Goal: Task Accomplishment & Management: Use online tool/utility

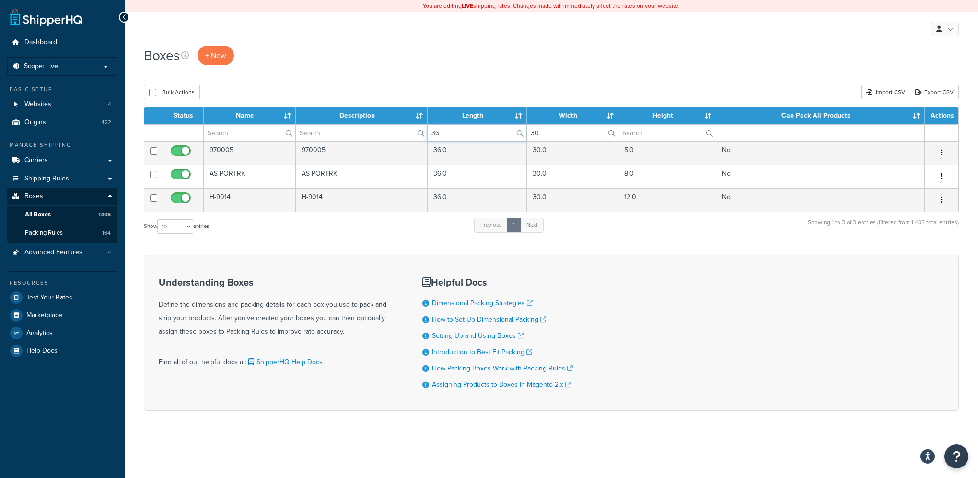
drag, startPoint x: 463, startPoint y: 134, endPoint x: 368, endPoint y: 134, distance: 95.0
click at [368, 134] on tr "36 30" at bounding box center [551, 132] width 814 height 17
type input "20"
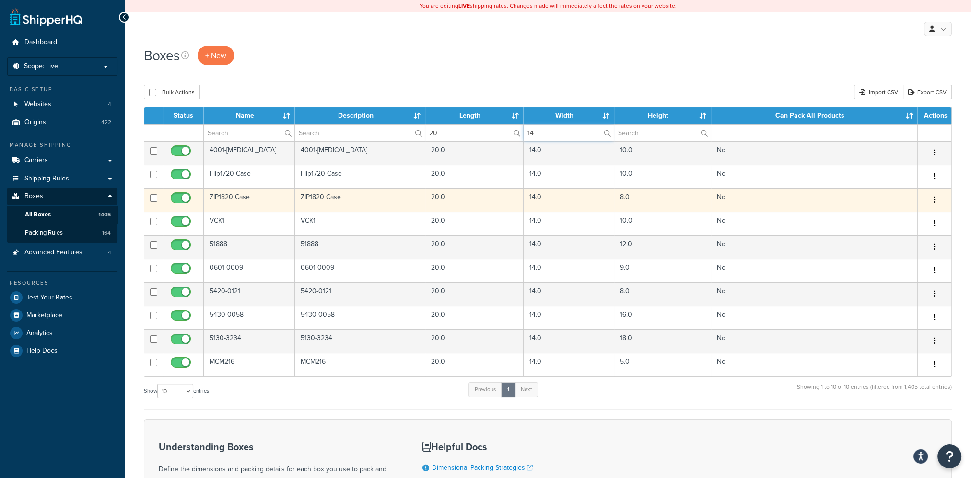
type input "14"
click at [647, 199] on td "8.0" at bounding box center [662, 200] width 97 height 24
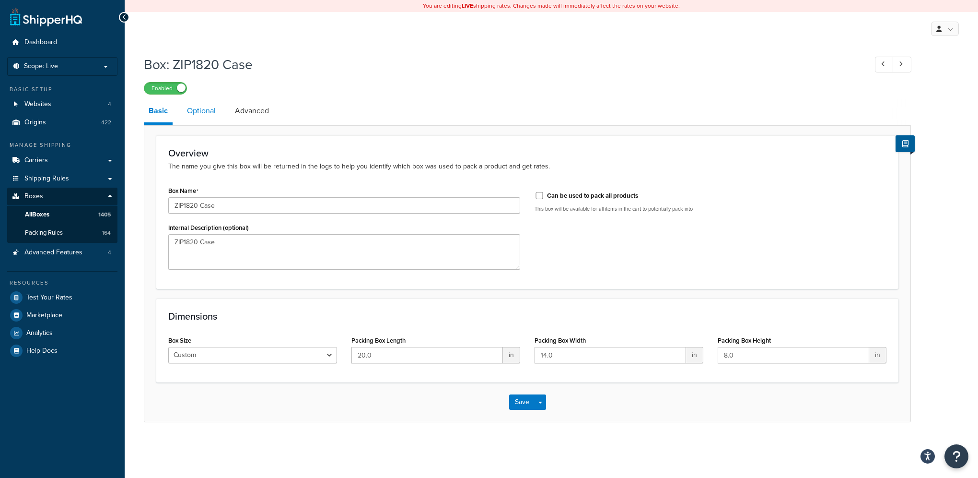
click at [209, 111] on link "Optional" at bounding box center [201, 110] width 38 height 23
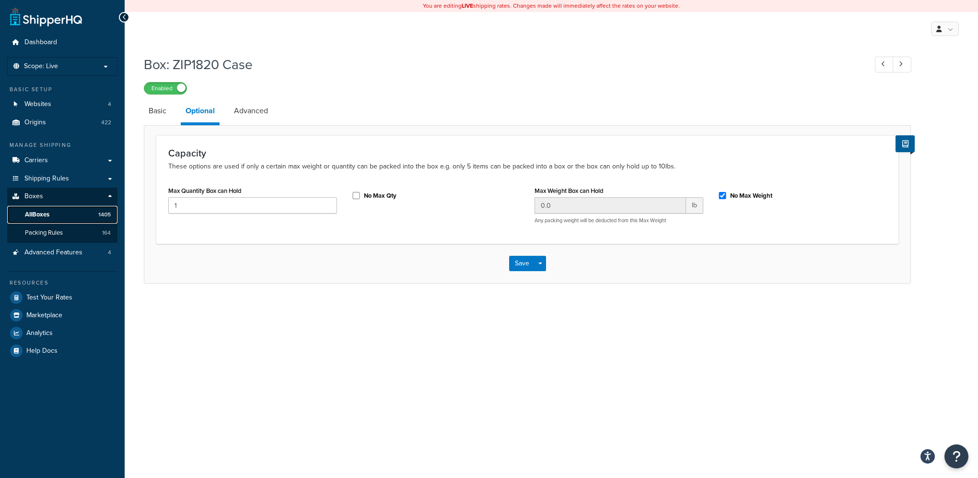
click at [49, 212] on span "All Boxes" at bounding box center [37, 215] width 24 height 8
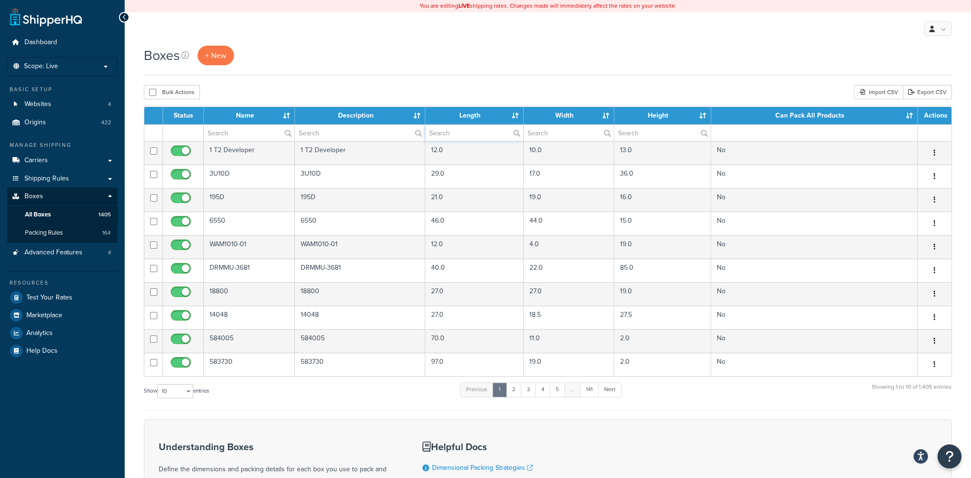
click at [448, 130] on input "text" at bounding box center [474, 133] width 98 height 16
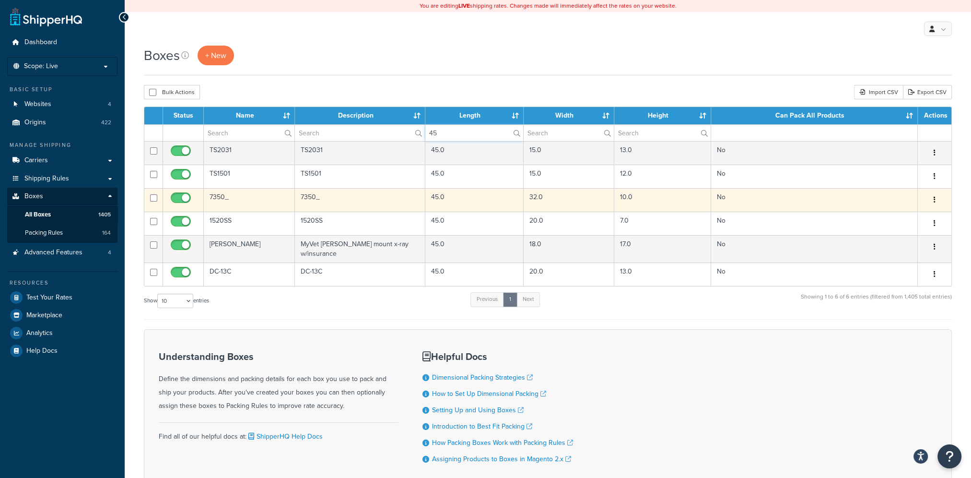
type input "45"
click at [936, 200] on button "button" at bounding box center [934, 199] width 13 height 15
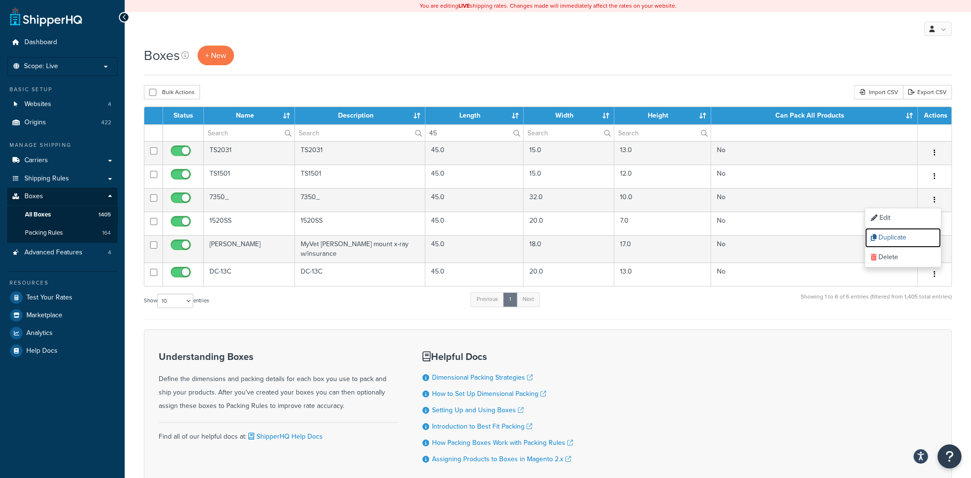
drag, startPoint x: 899, startPoint y: 236, endPoint x: 533, endPoint y: 29, distance: 420.8
click at [899, 236] on link "Duplicate" at bounding box center [903, 238] width 76 height 20
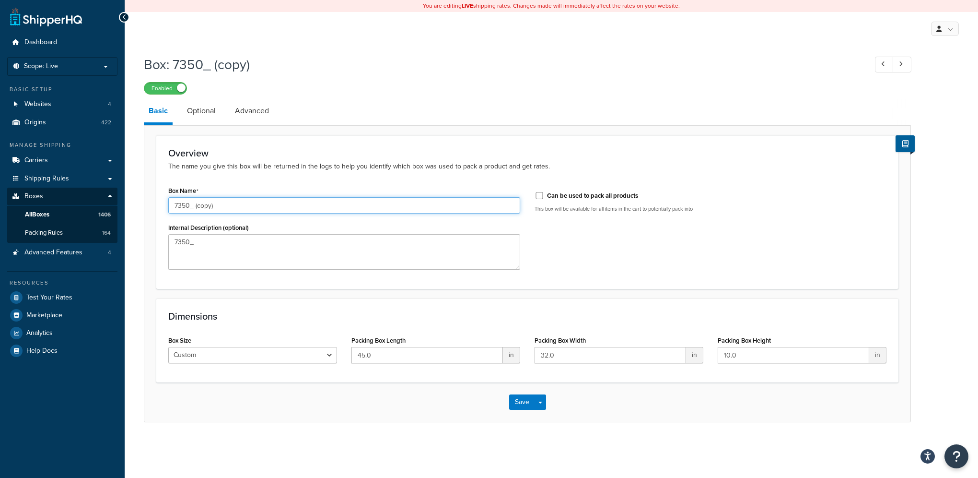
drag, startPoint x: 224, startPoint y: 207, endPoint x: 100, endPoint y: 203, distance: 124.3
click at [100, 203] on div "Dashboard Scope: Live Basic Setup Websites 4 Origins 422 Manage Shipping Carrie…" at bounding box center [489, 239] width 978 height 478
type input "MCM-145"
drag, startPoint x: 215, startPoint y: 246, endPoint x: 98, endPoint y: 232, distance: 117.9
click at [98, 232] on div "Dashboard Scope: Live Basic Setup Websites 4 Origins 422 Manage Shipping Carrie…" at bounding box center [489, 239] width 978 height 478
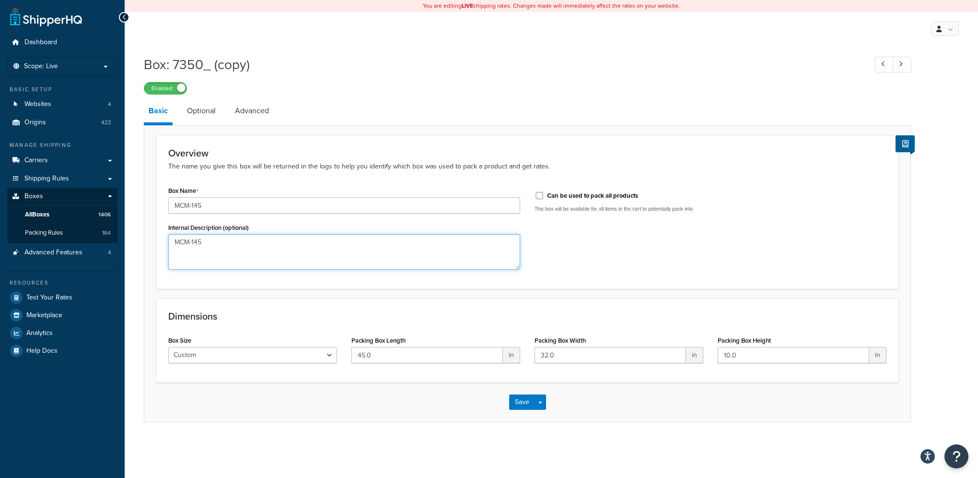
type textarea "MCM-145"
drag, startPoint x: 566, startPoint y: 356, endPoint x: 484, endPoint y: 357, distance: 82.0
click at [484, 357] on div "Box Size Custom USPS Small Flat Box USPS Medium Flat Box USPS Large Flat Box US…" at bounding box center [527, 351] width 733 height 37
drag, startPoint x: 384, startPoint y: 357, endPoint x: 255, endPoint y: 330, distance: 131.9
click at [255, 330] on div "Dimensions Box Size Custom USPS Small Flat Box USPS Medium Flat Box USPS Large …" at bounding box center [527, 340] width 742 height 84
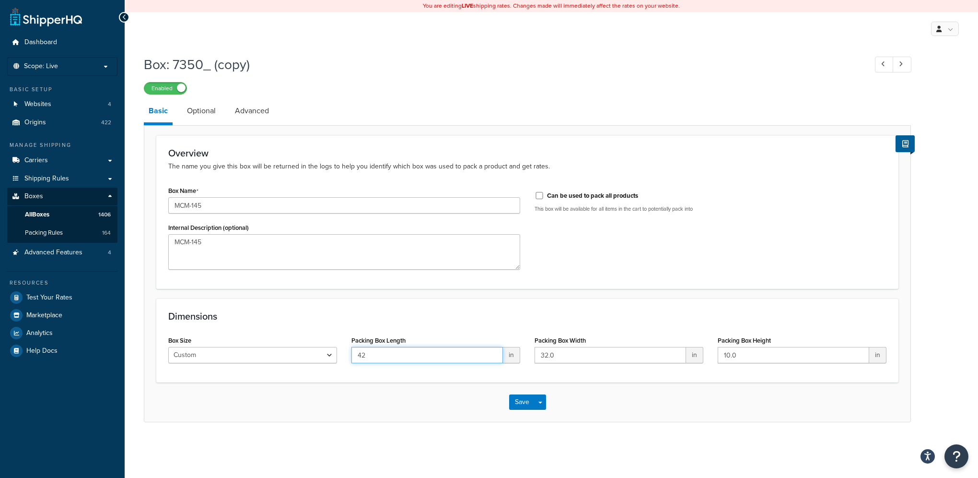
type input "42"
type input "25"
type input "15"
click at [207, 109] on link "Optional" at bounding box center [201, 110] width 38 height 23
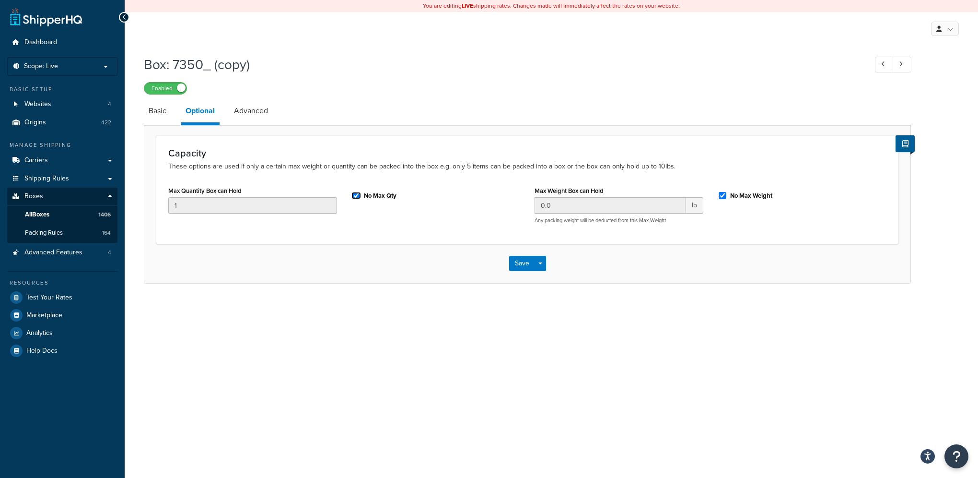
click at [358, 196] on input "No Max Qty" at bounding box center [357, 195] width 10 height 7
checkbox input "false"
click at [522, 261] on button "Save" at bounding box center [522, 263] width 26 height 15
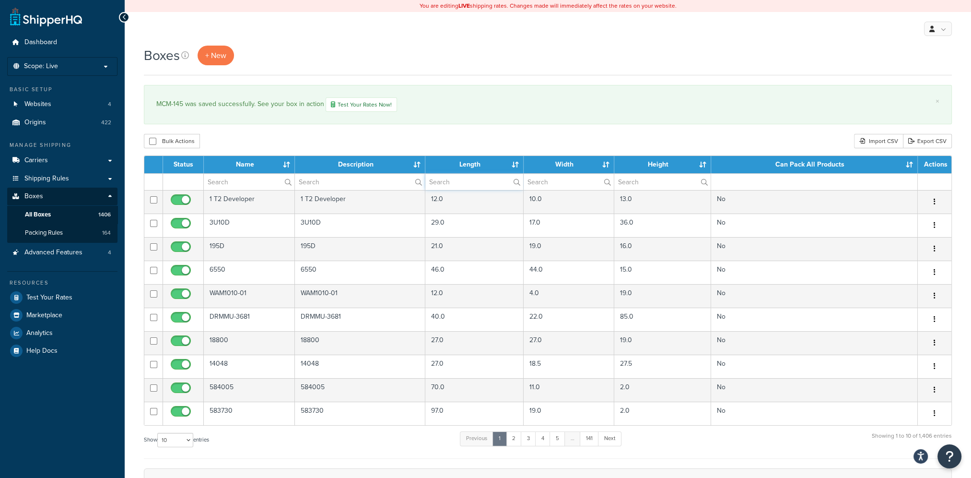
click at [481, 180] on input "text" at bounding box center [474, 182] width 98 height 16
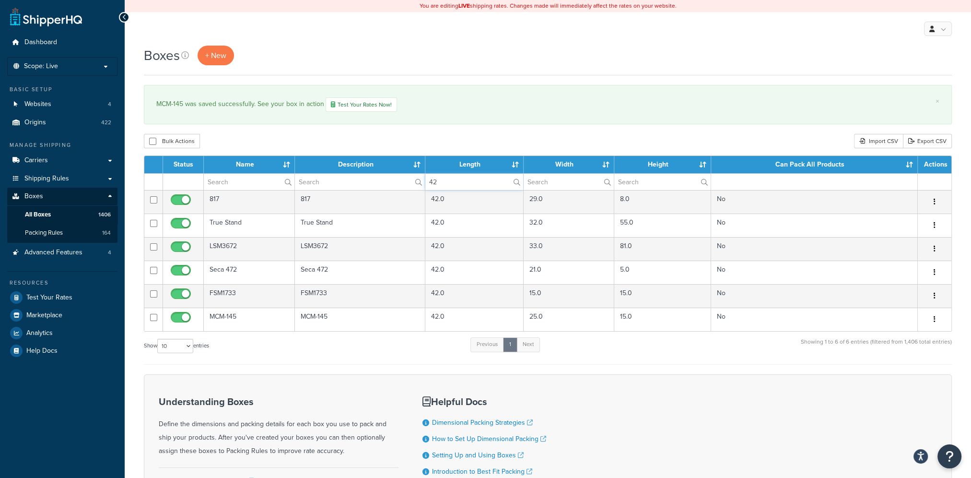
type input "42"
